Goal: Transaction & Acquisition: Purchase product/service

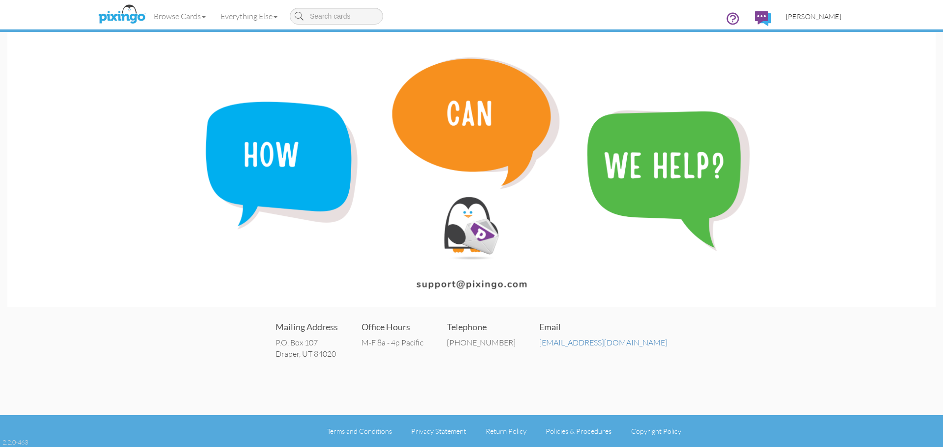
click at [819, 18] on span "[PERSON_NAME]" at bounding box center [814, 16] width 56 height 8
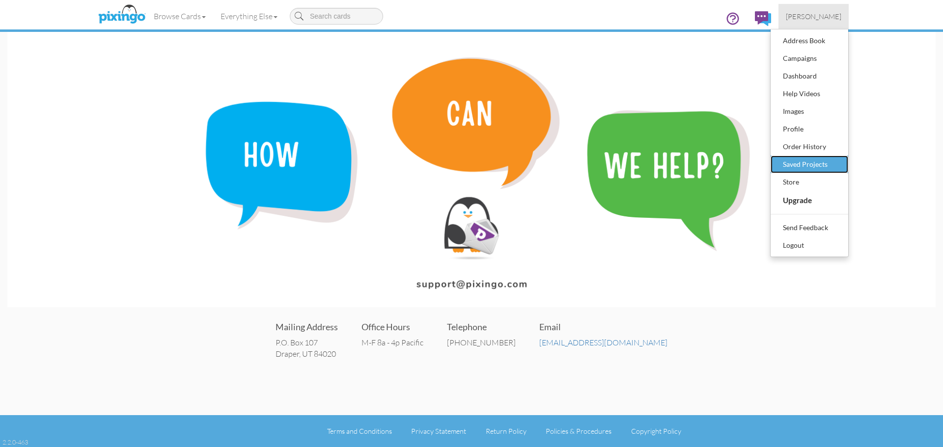
click at [798, 163] on div "Saved Projects" at bounding box center [809, 164] width 58 height 15
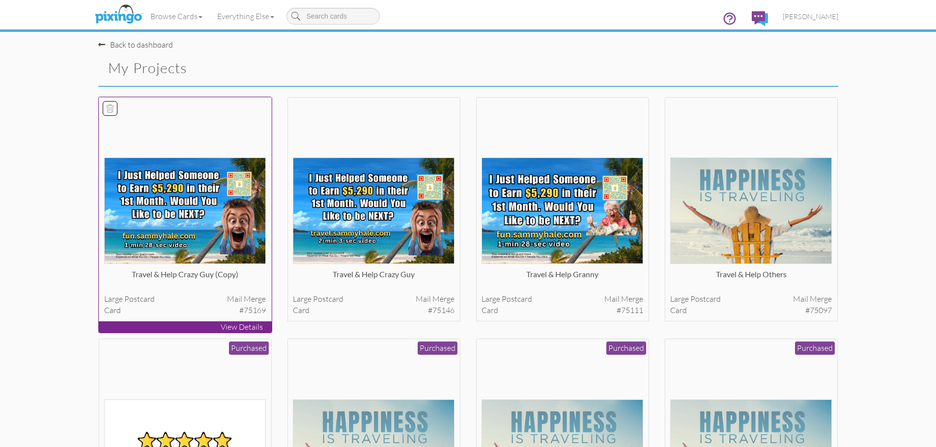
click at [179, 199] on img at bounding box center [185, 211] width 162 height 107
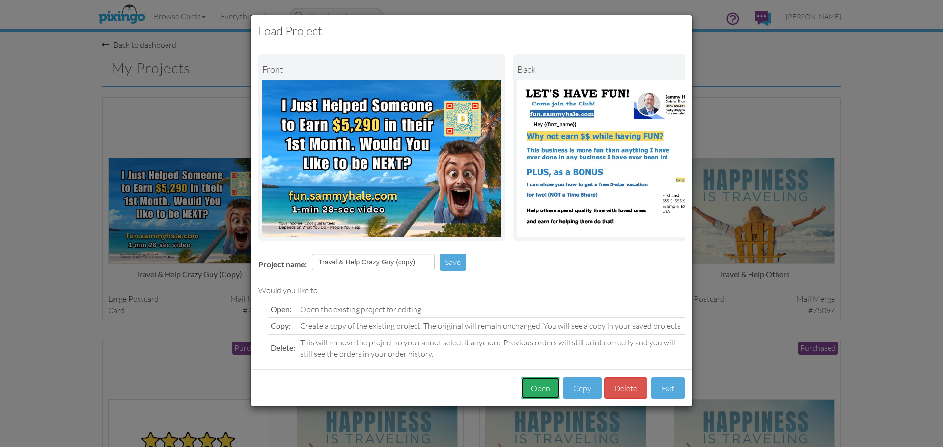
click at [546, 398] on button "Open" at bounding box center [541, 389] width 40 height 22
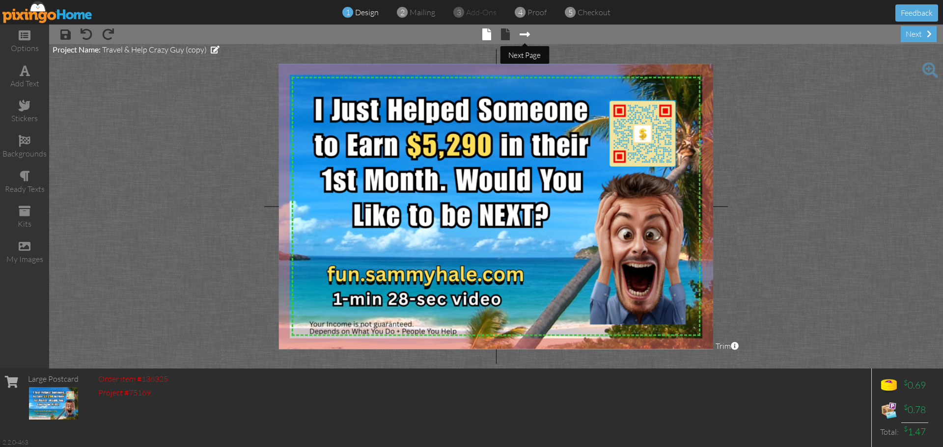
click at [525, 35] on span at bounding box center [525, 34] width 10 height 12
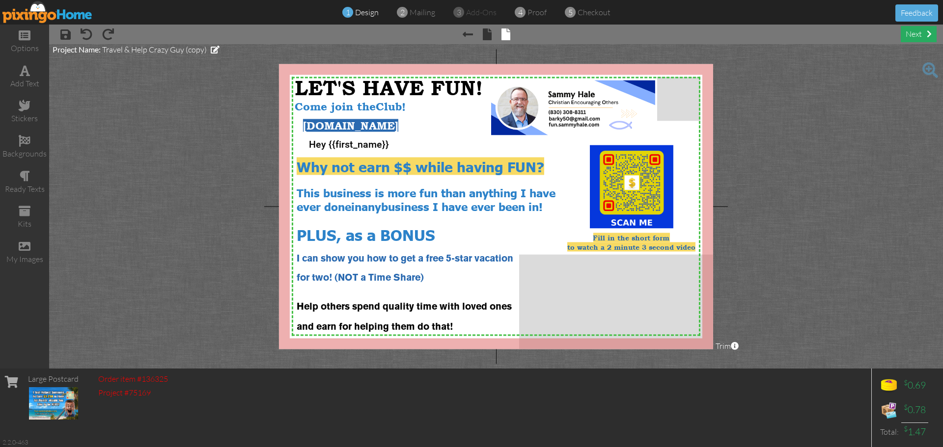
click at [902, 39] on div "next" at bounding box center [919, 34] width 36 height 16
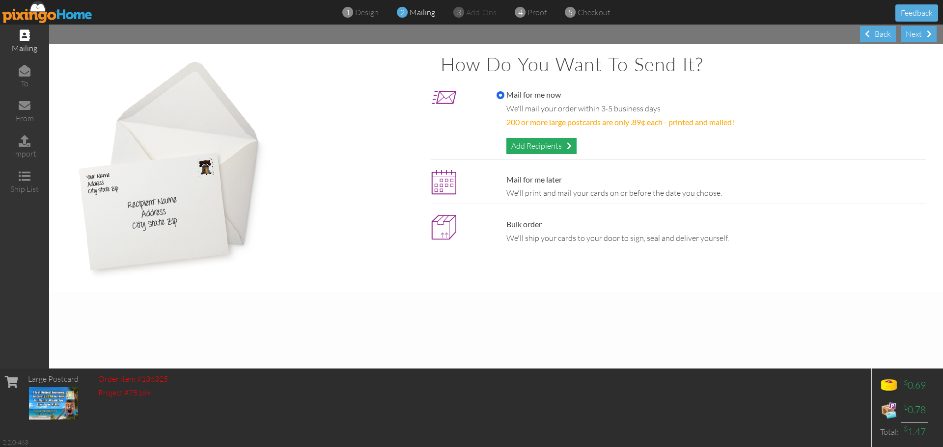
click at [527, 148] on div "Add Recipients" at bounding box center [541, 146] width 70 height 16
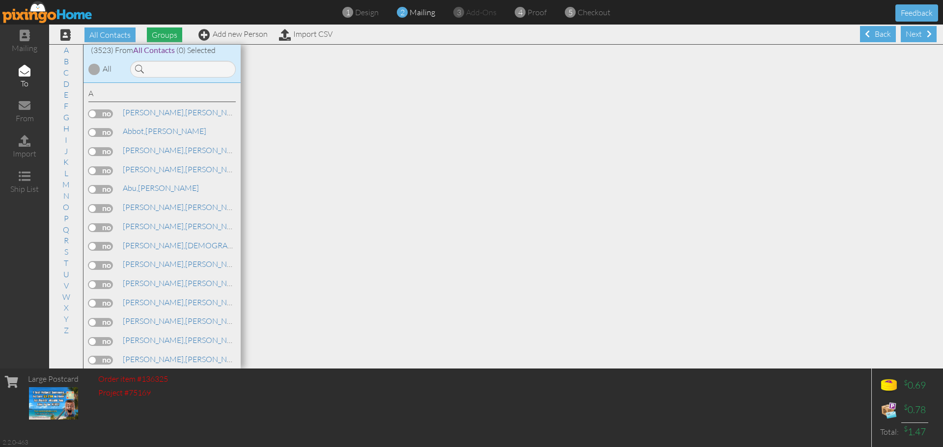
click at [166, 36] on span "Groups" at bounding box center [164, 35] width 35 height 15
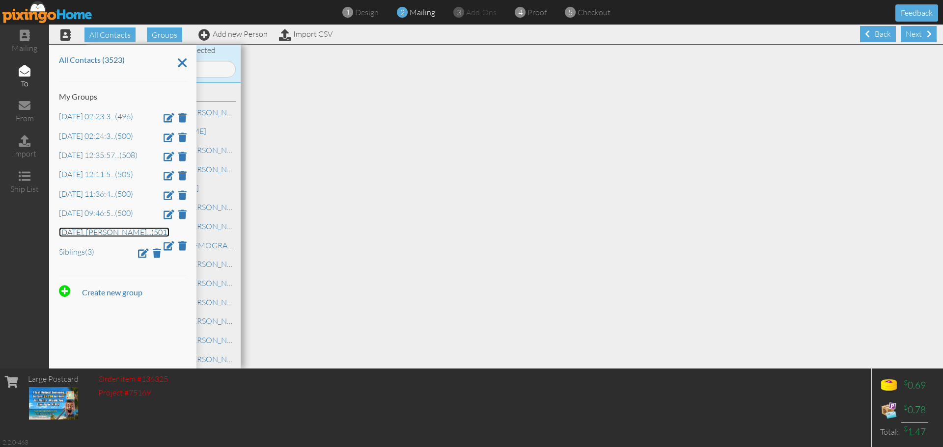
click at [97, 235] on link "[DATE], [PERSON_NAME] ... (501)" at bounding box center [114, 232] width 111 height 10
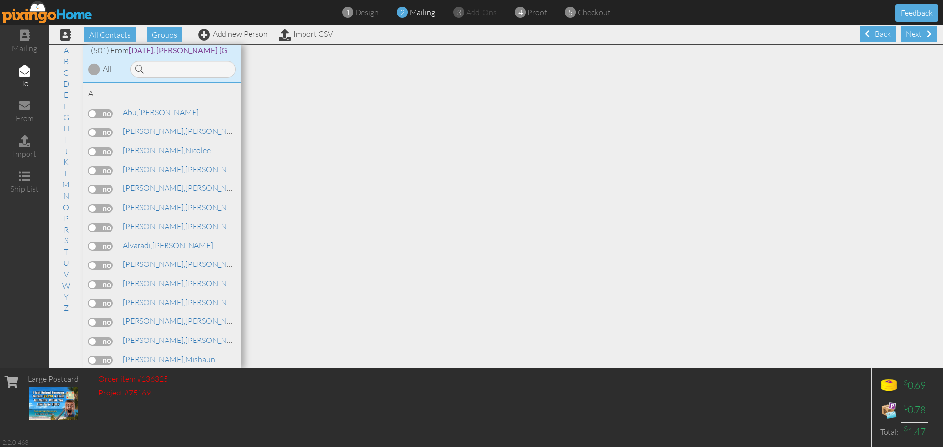
click at [94, 70] on div at bounding box center [94, 69] width 12 height 12
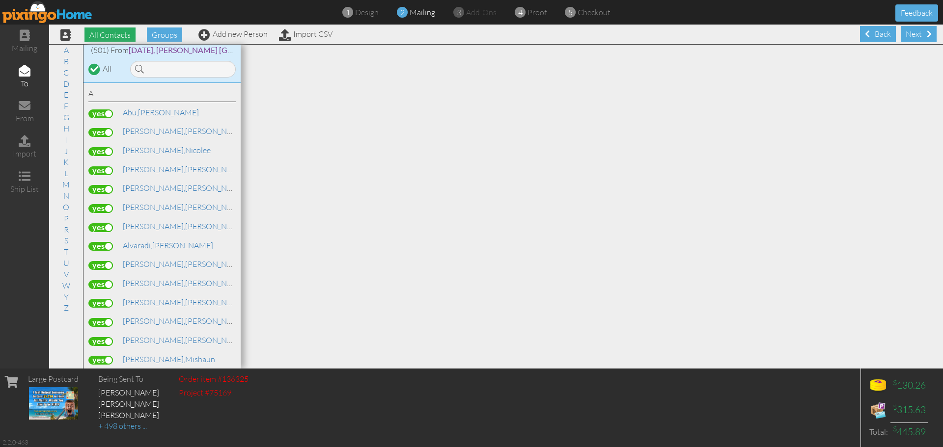
click at [121, 35] on span "All Contacts" at bounding box center [109, 35] width 51 height 15
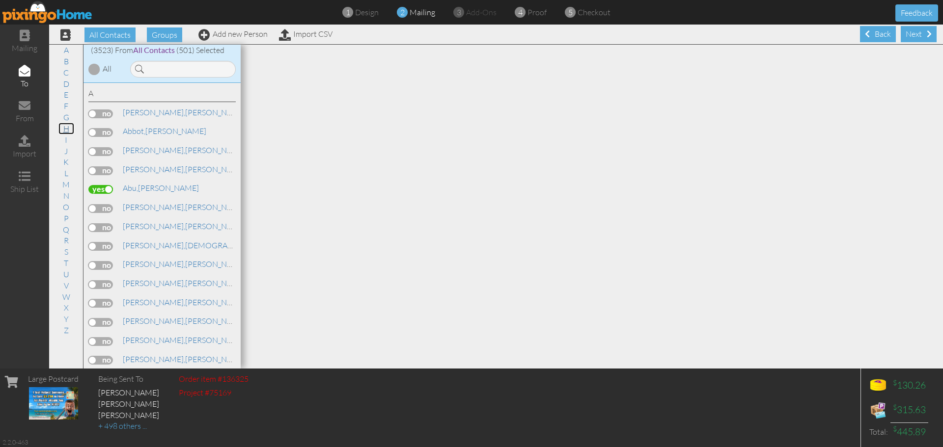
click at [63, 128] on link "H" at bounding box center [66, 129] width 16 height 12
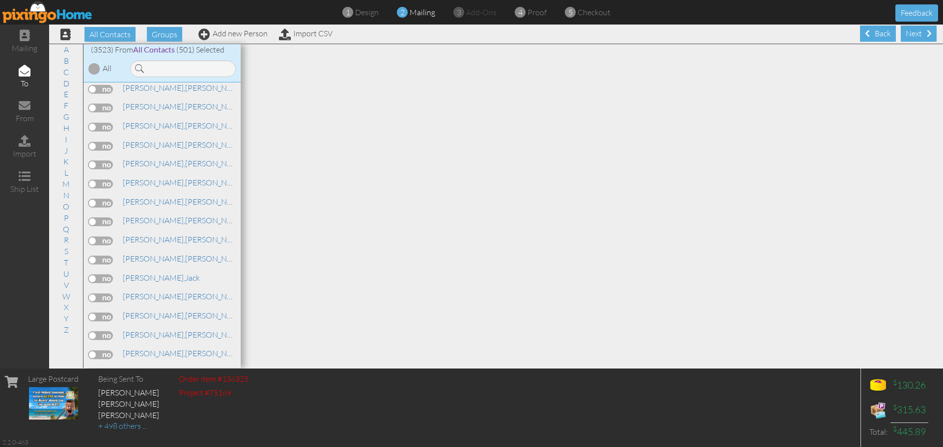
scroll to position [24239, 0]
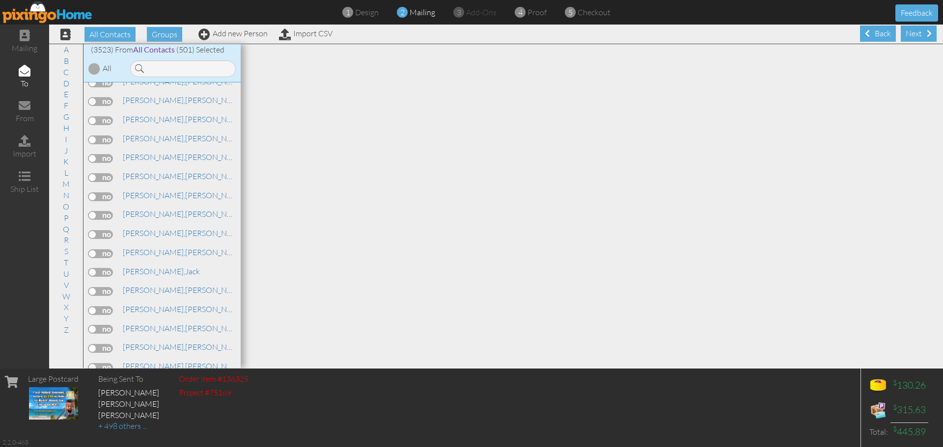
click at [92, 293] on label at bounding box center [100, 291] width 25 height 9
click at [0, 0] on input "checkbox" at bounding box center [0, 0] width 0 height 0
click at [65, 175] on link "L" at bounding box center [66, 173] width 14 height 12
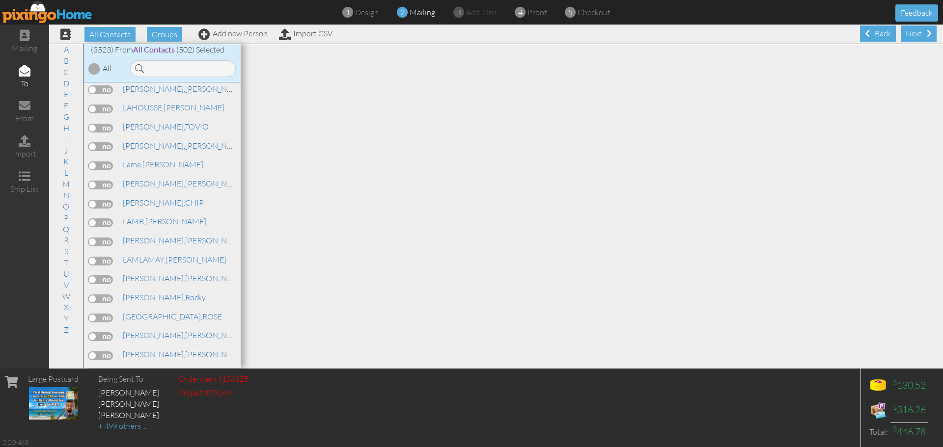
scroll to position [33282, 0]
click at [96, 333] on label at bounding box center [100, 331] width 25 height 9
click at [0, 0] on input "checkbox" at bounding box center [0, 0] width 0 height 0
click at [314, 36] on link "Import CSV" at bounding box center [306, 33] width 54 height 10
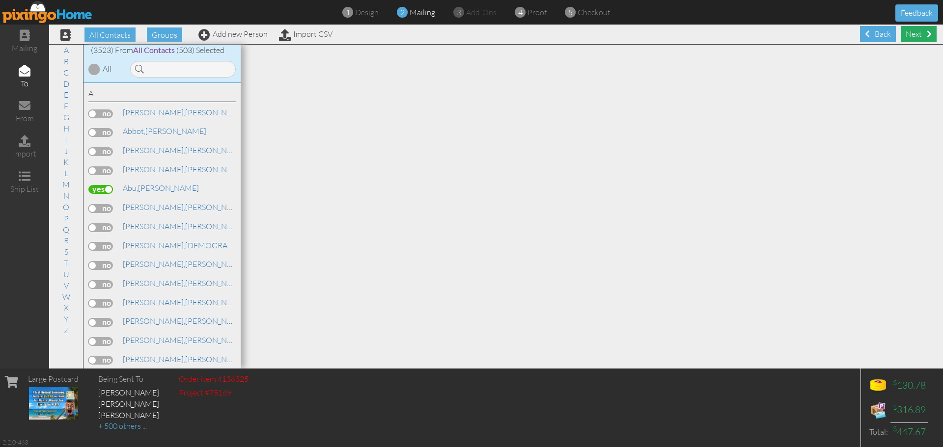
click at [909, 39] on div "Next" at bounding box center [919, 34] width 36 height 16
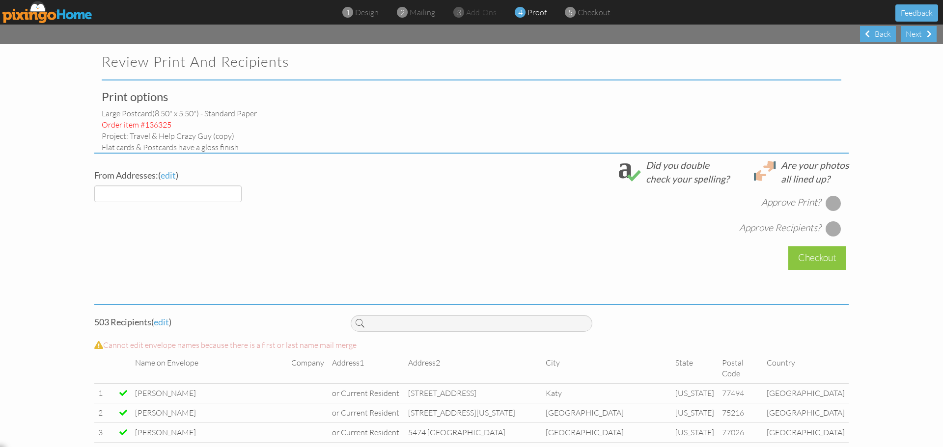
select select "object:27279"
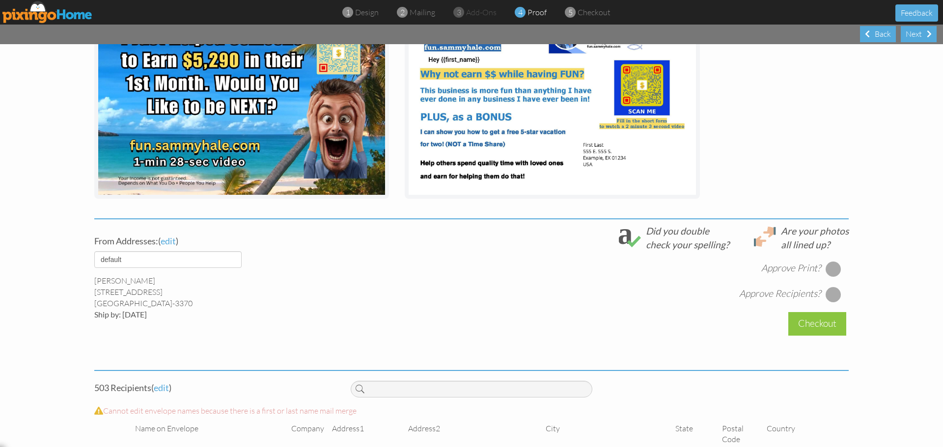
scroll to position [144, 0]
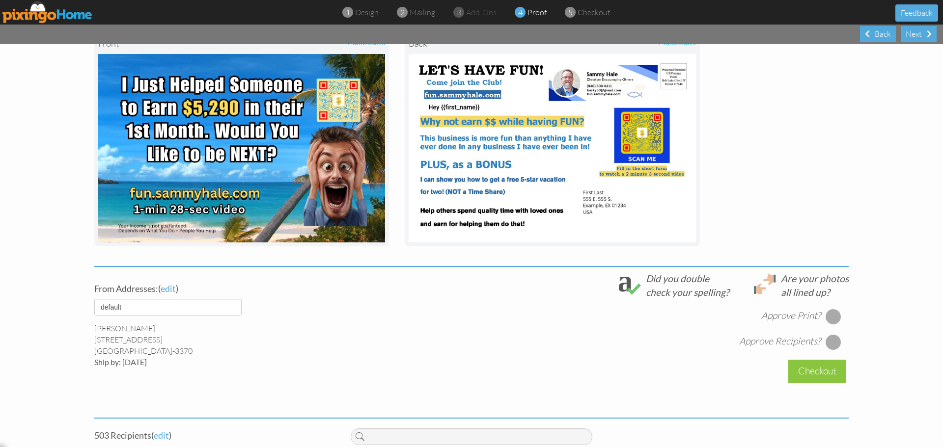
click at [826, 320] on div at bounding box center [834, 317] width 16 height 16
click at [832, 342] on div at bounding box center [834, 342] width 16 height 16
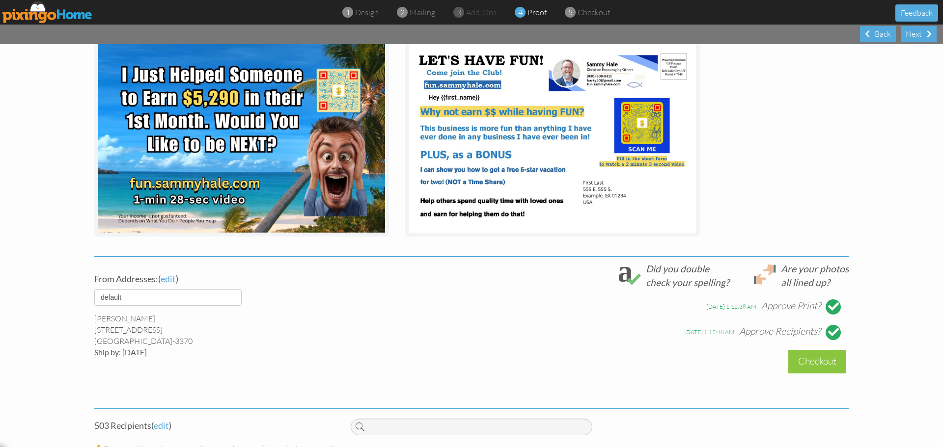
scroll to position [136, 0]
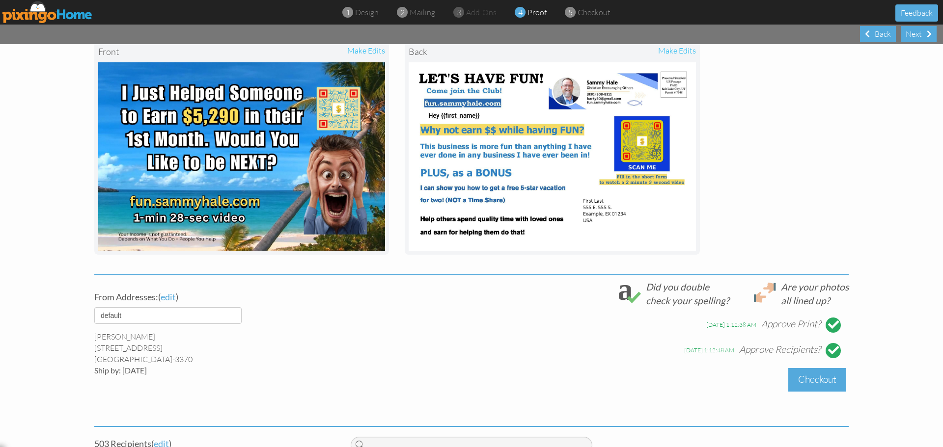
click at [812, 384] on div "Checkout" at bounding box center [817, 379] width 58 height 23
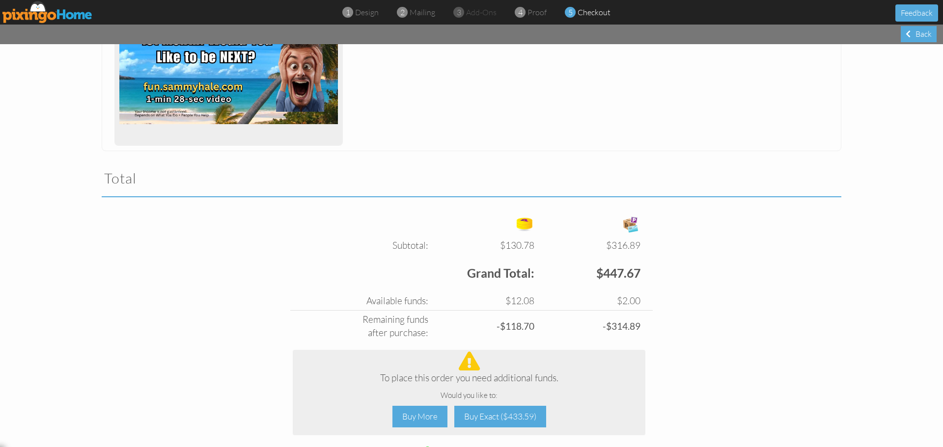
scroll to position [211, 0]
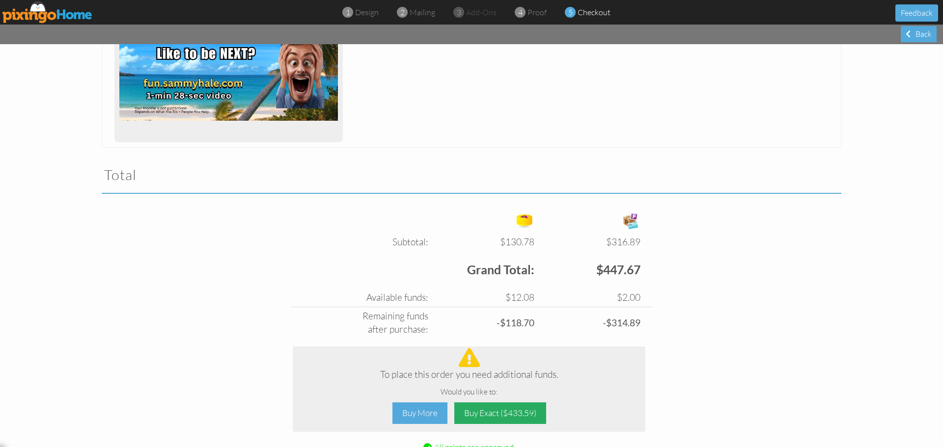
click at [517, 412] on div "Buy Exact ($433.59)" at bounding box center [500, 414] width 92 height 22
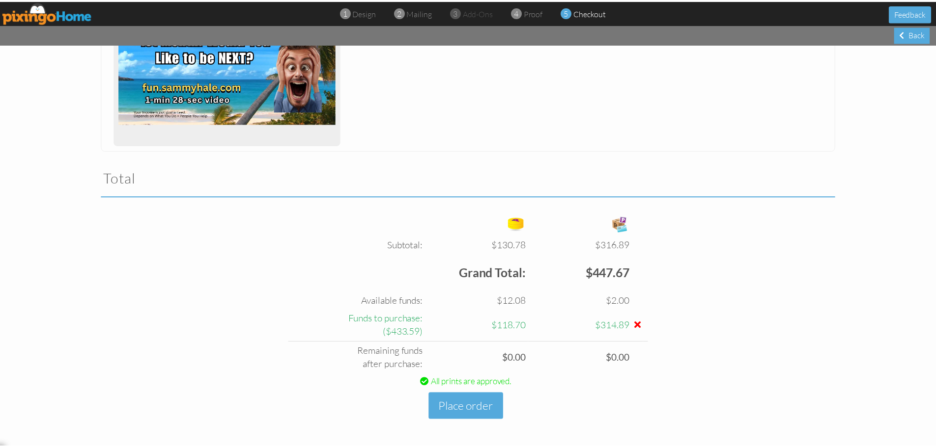
scroll to position [208, 0]
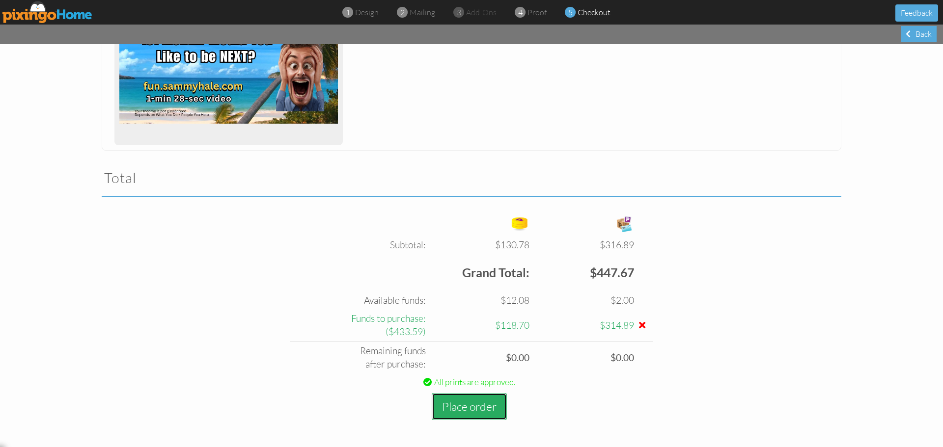
click at [473, 408] on button "Place order" at bounding box center [469, 406] width 75 height 27
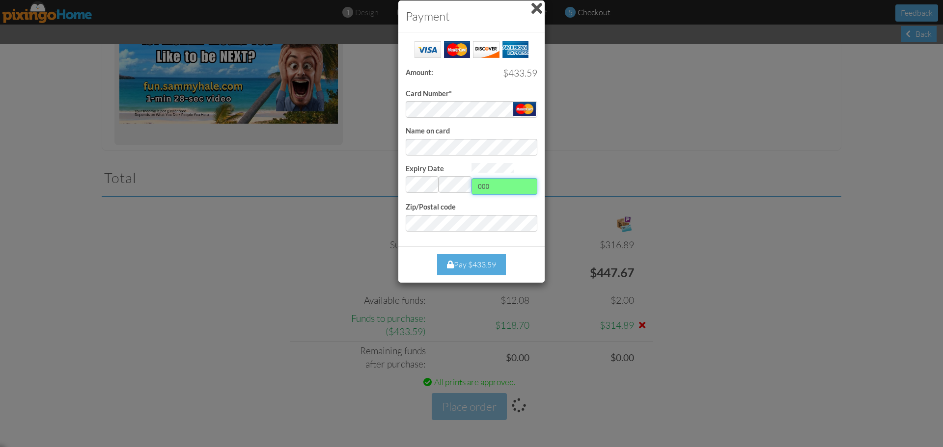
click at [499, 186] on input "000" at bounding box center [505, 186] width 66 height 17
type input "559"
click at [480, 266] on div "Pay $433.59" at bounding box center [471, 264] width 69 height 21
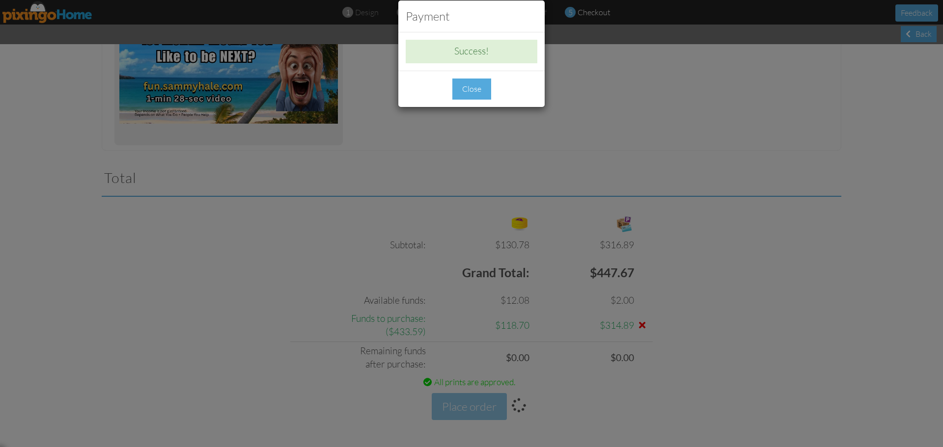
click at [467, 92] on div "Close" at bounding box center [471, 89] width 39 height 21
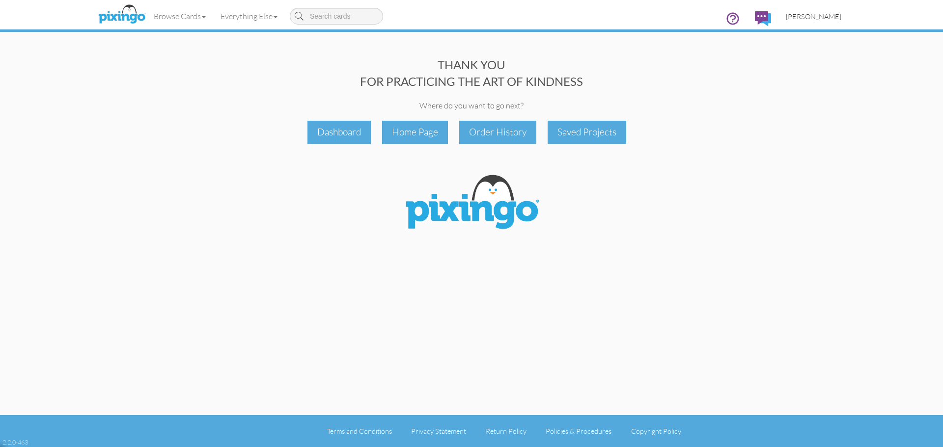
click at [821, 20] on span "[PERSON_NAME]" at bounding box center [814, 16] width 56 height 8
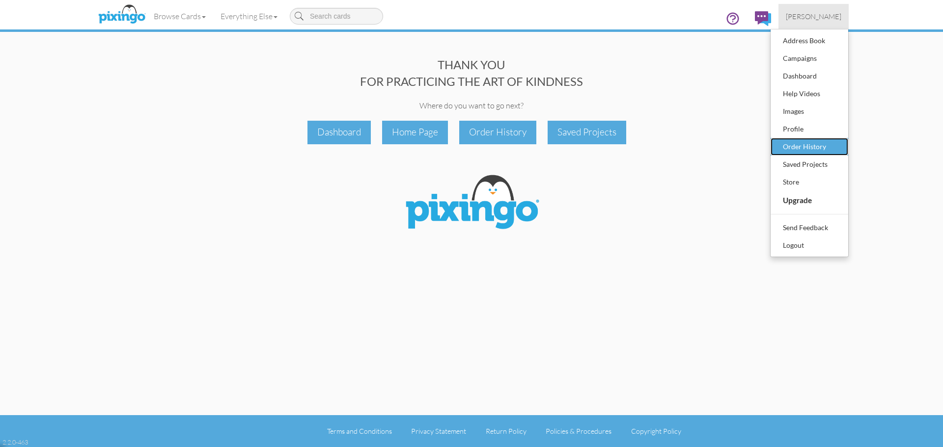
click at [805, 143] on div "Order History" at bounding box center [809, 146] width 58 height 15
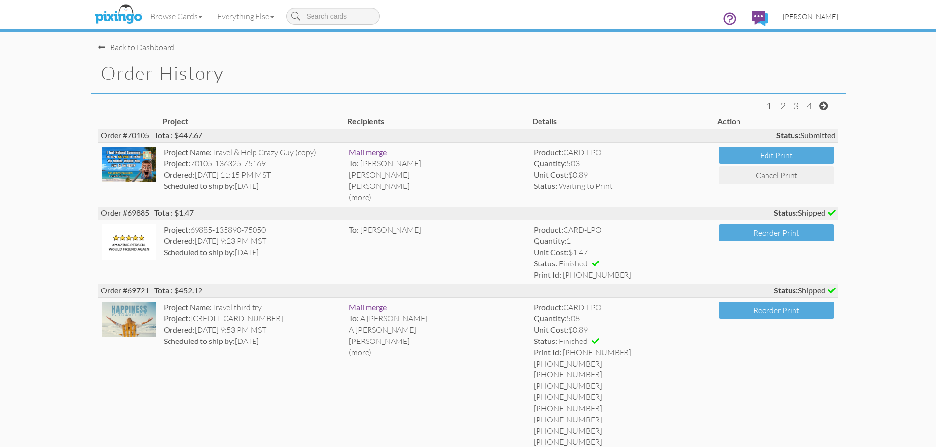
click at [823, 15] on span "[PERSON_NAME]" at bounding box center [810, 16] width 56 height 8
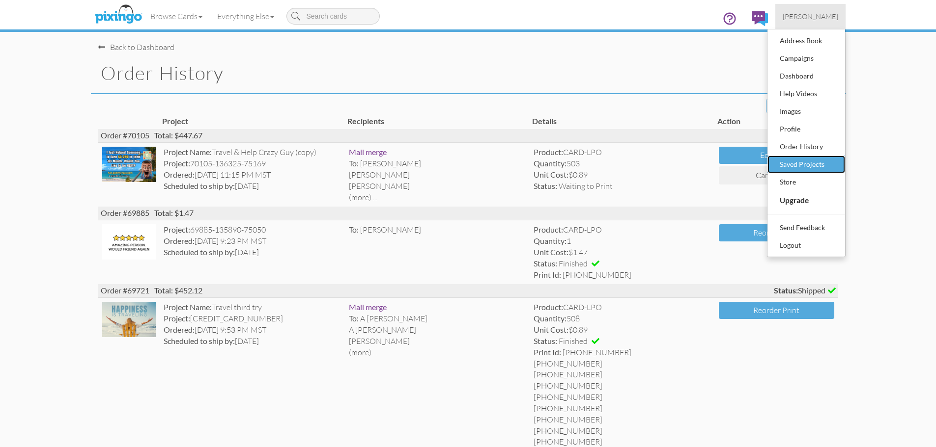
click at [810, 162] on div "Saved Projects" at bounding box center [806, 164] width 58 height 15
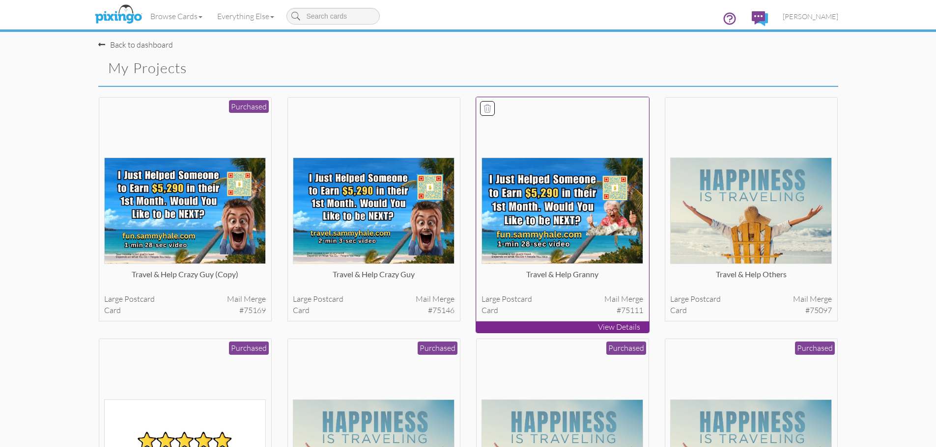
click at [567, 173] on img at bounding box center [562, 211] width 162 height 107
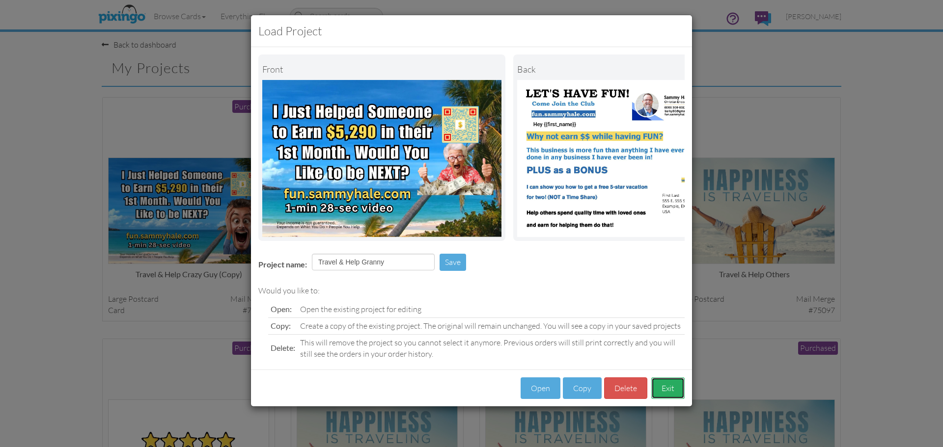
click at [676, 394] on button "Exit" at bounding box center [667, 389] width 33 height 22
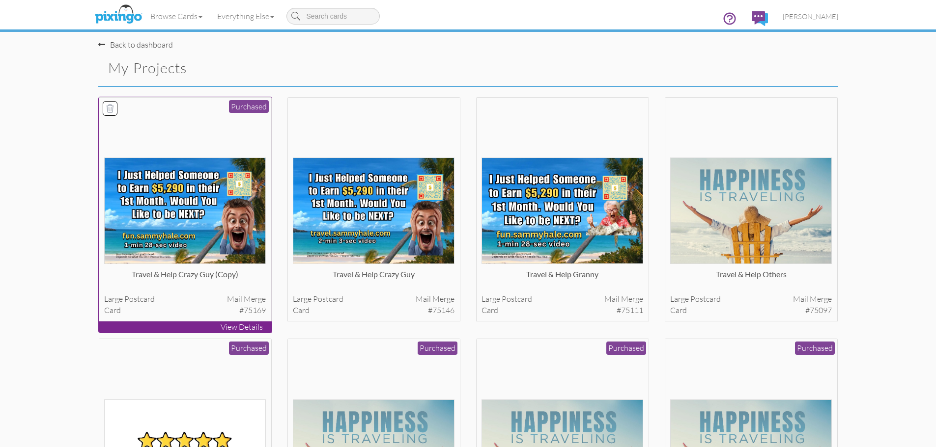
click at [189, 229] on img at bounding box center [185, 211] width 162 height 107
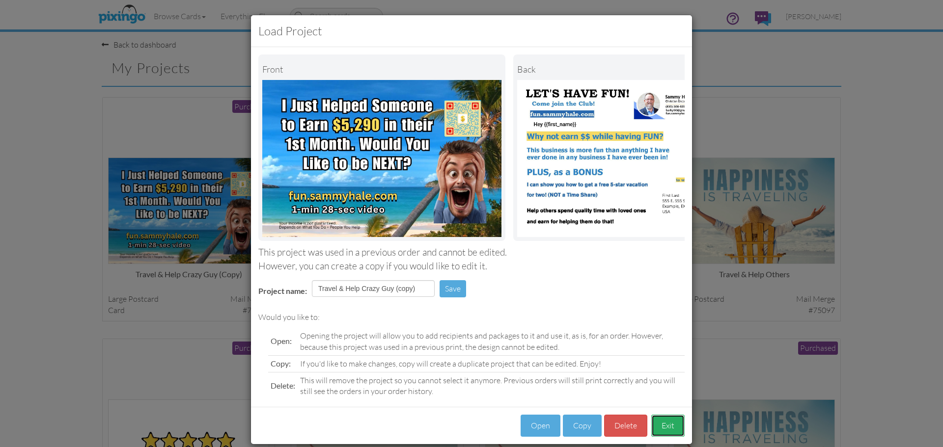
click at [666, 435] on button "Exit" at bounding box center [667, 426] width 33 height 22
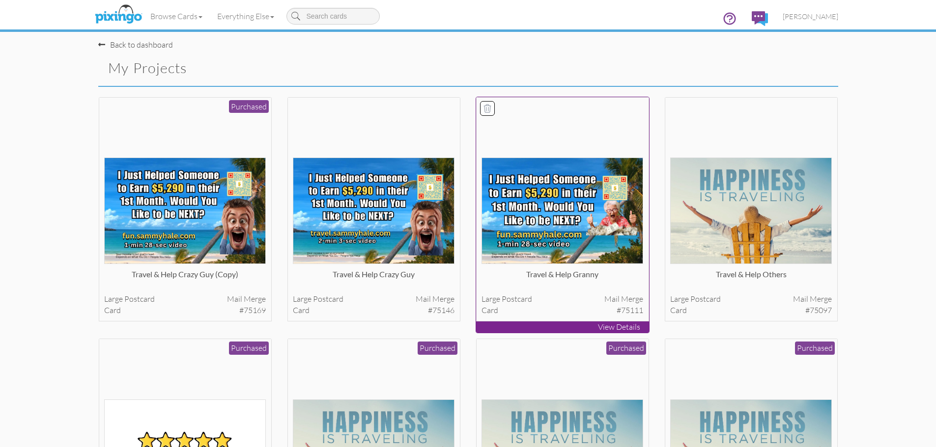
click at [579, 242] on img at bounding box center [562, 211] width 162 height 107
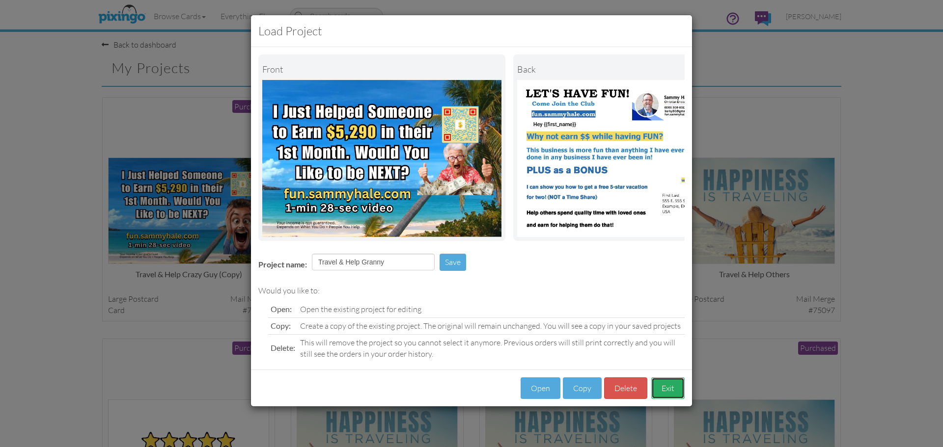
click at [664, 399] on button "Exit" at bounding box center [667, 389] width 33 height 22
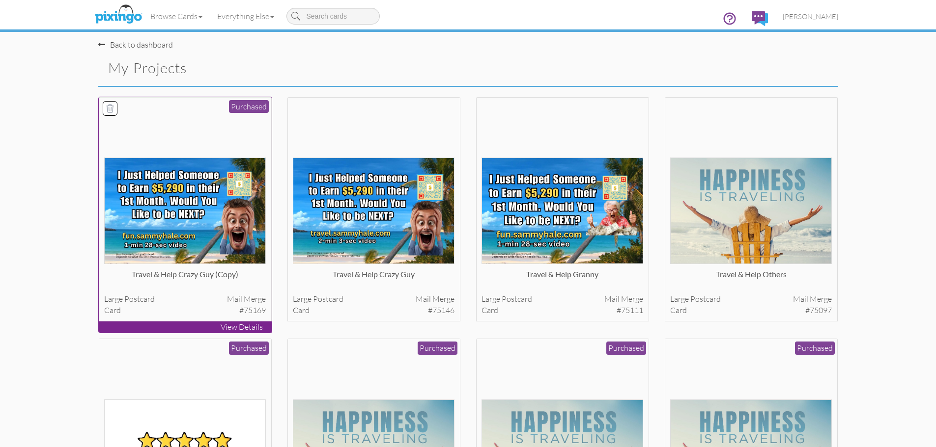
click at [196, 224] on img at bounding box center [185, 211] width 162 height 107
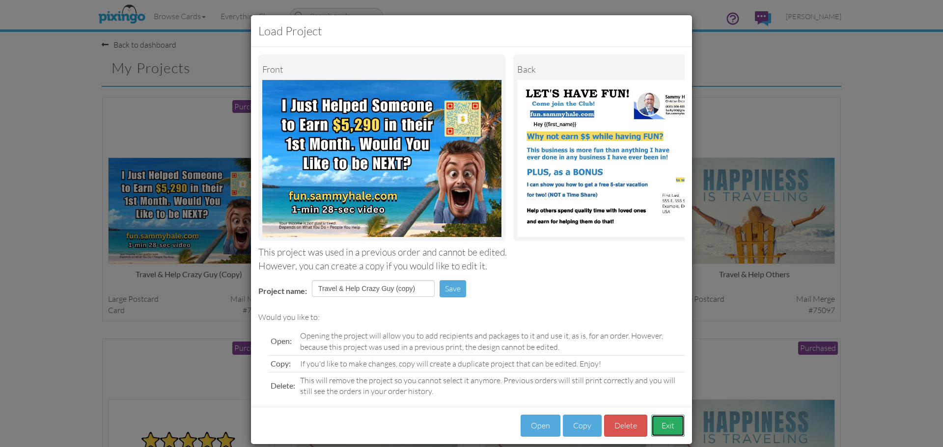
click at [666, 433] on button "Exit" at bounding box center [667, 426] width 33 height 22
